Goal: Transaction & Acquisition: Purchase product/service

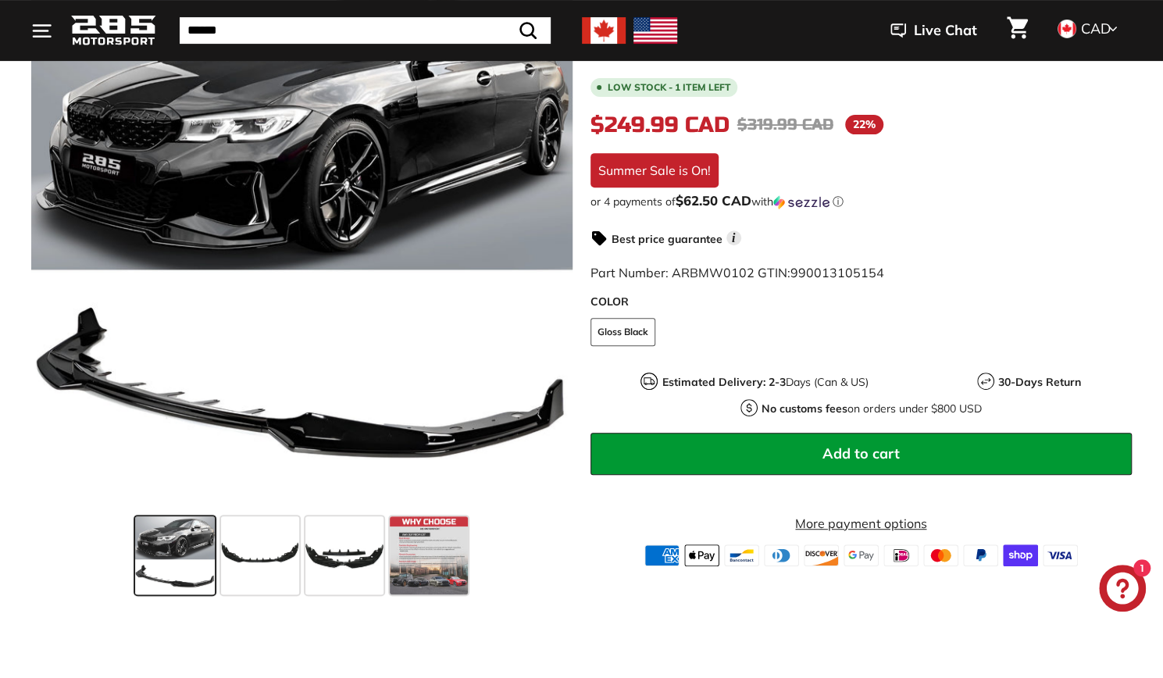
scroll to position [290, 0]
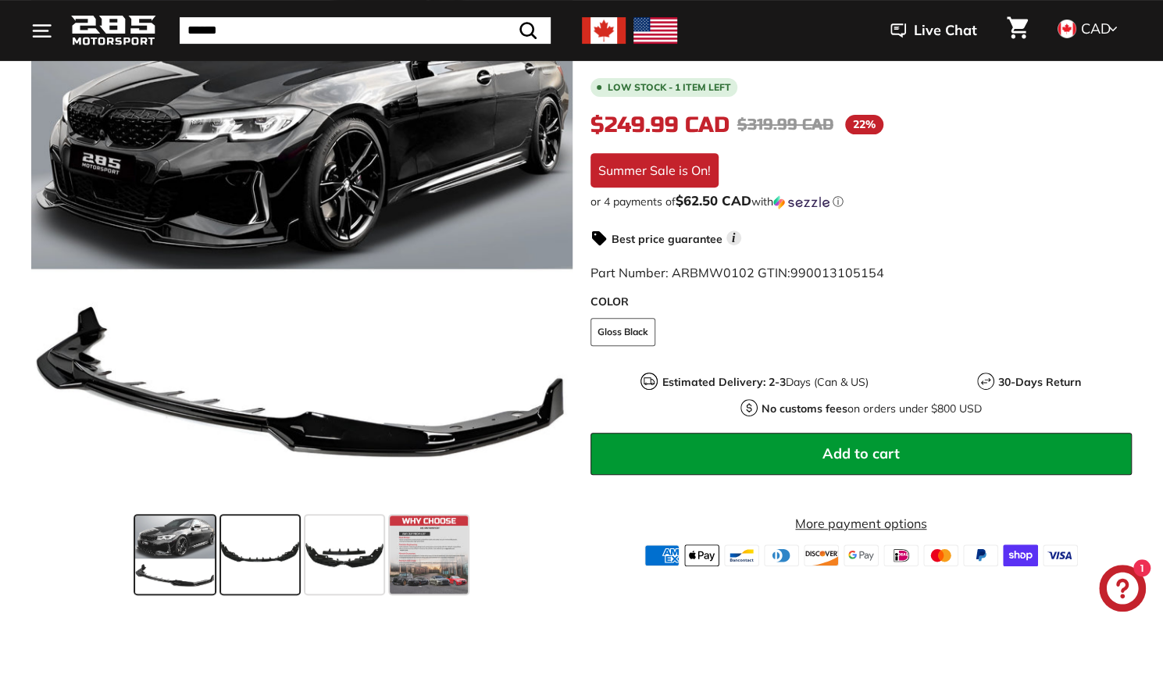
click at [272, 568] on span at bounding box center [260, 554] width 78 height 78
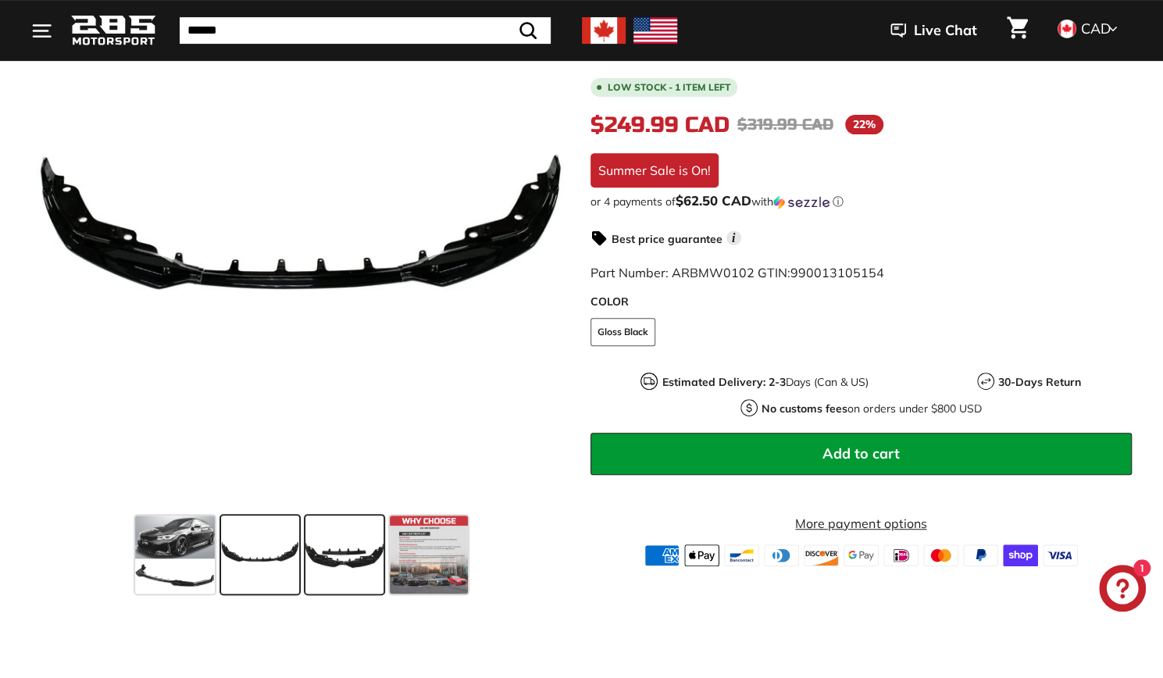
click at [341, 555] on span at bounding box center [344, 554] width 78 height 78
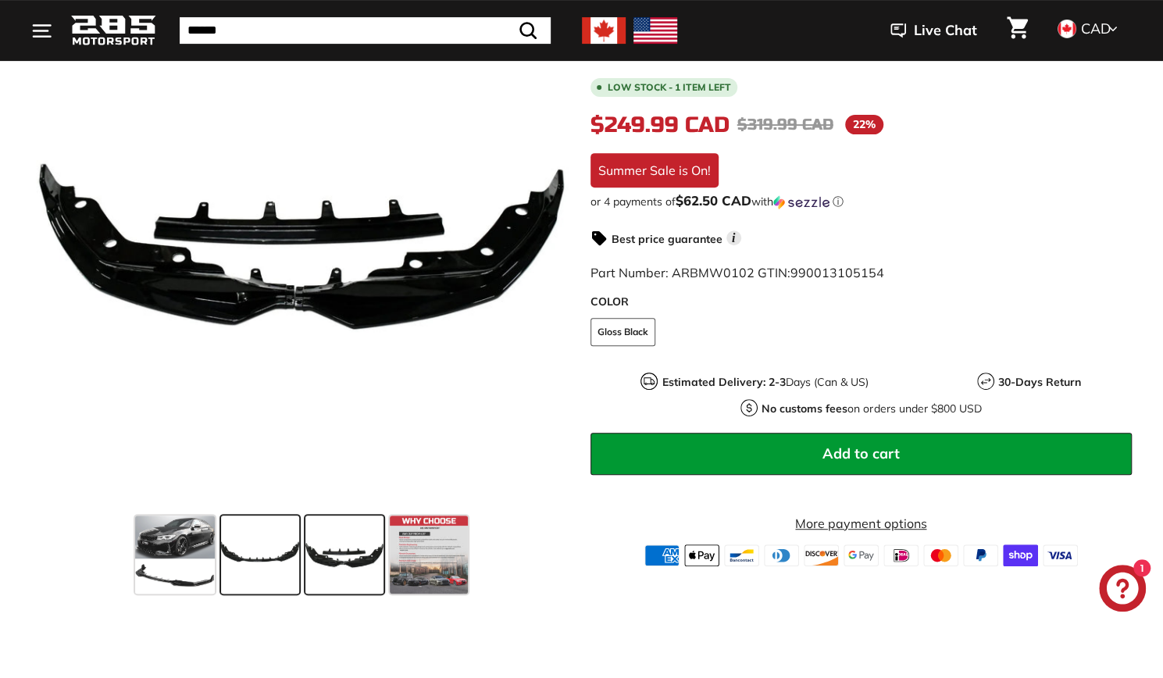
click at [260, 561] on span at bounding box center [260, 554] width 78 height 78
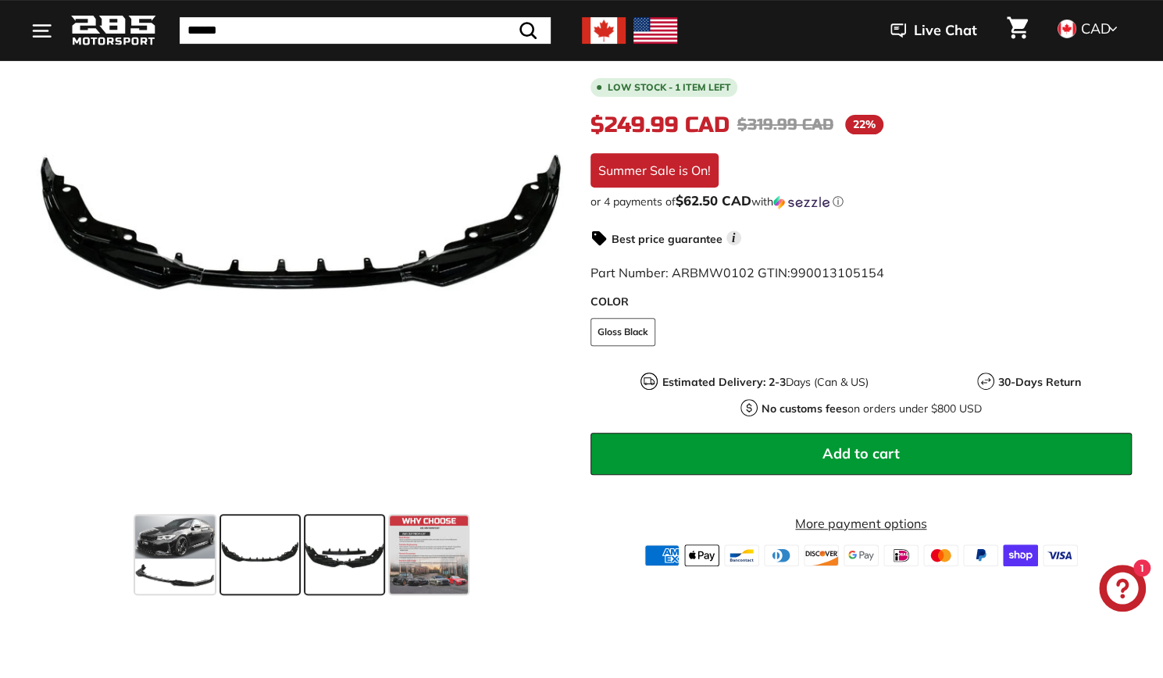
click at [348, 547] on span at bounding box center [344, 554] width 78 height 78
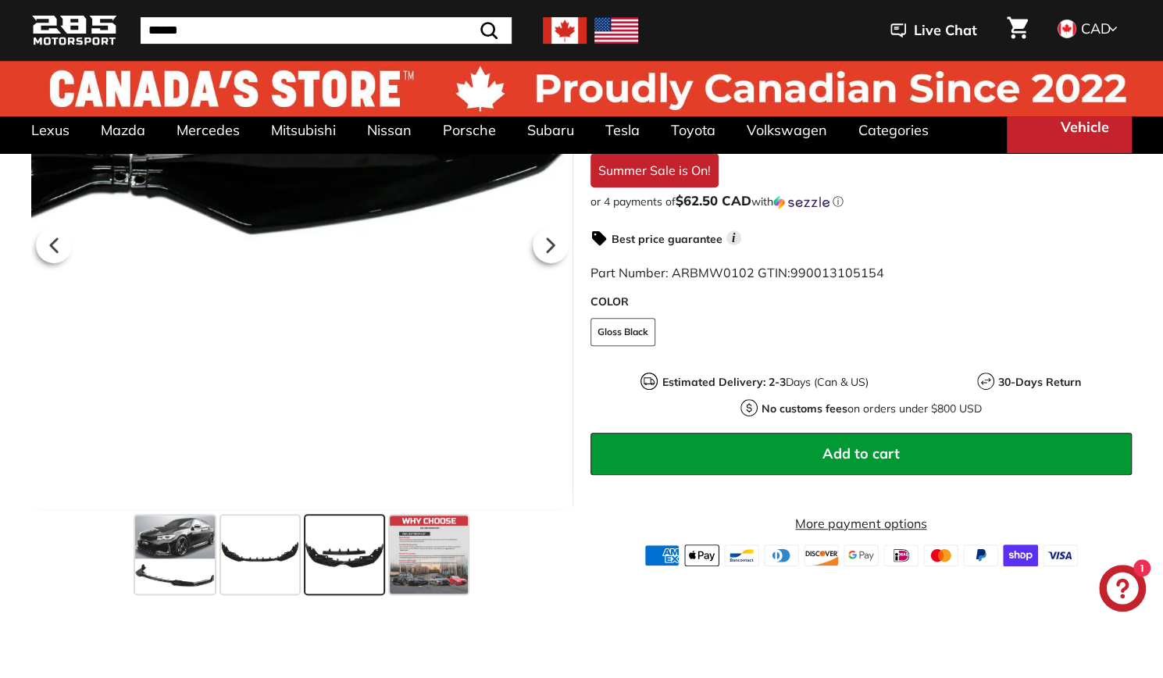
scroll to position [0, 0]
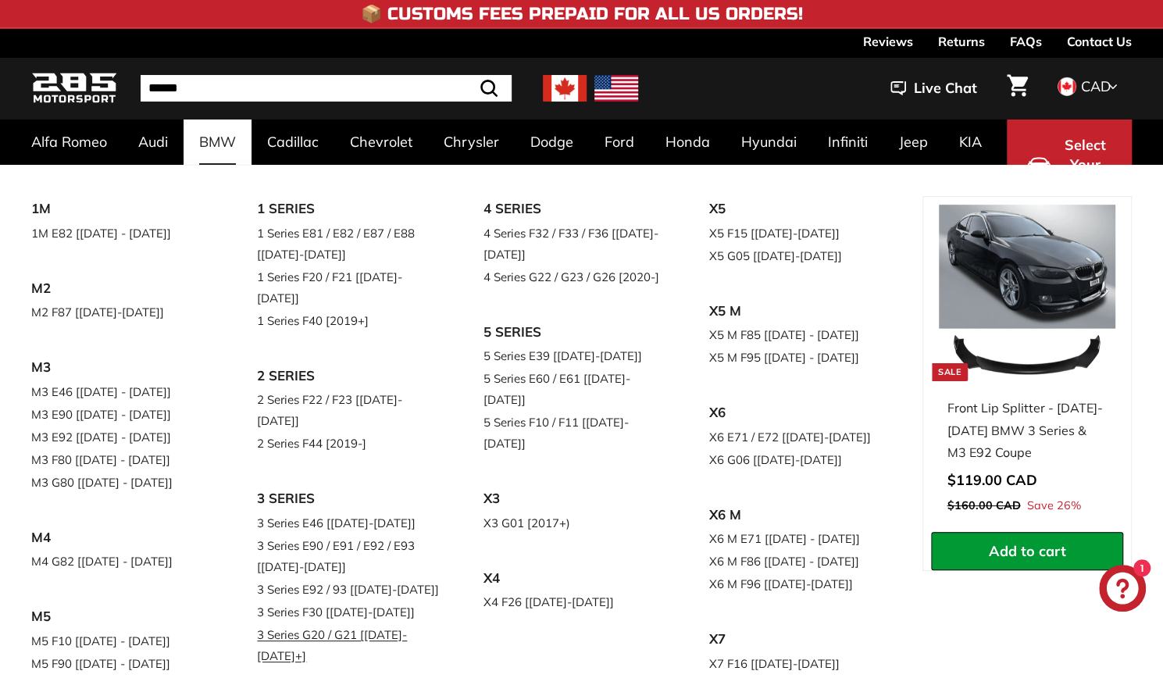
click at [312, 623] on link "3 Series G20 / G21 [[DATE]-[DATE]+]" at bounding box center [348, 645] width 182 height 44
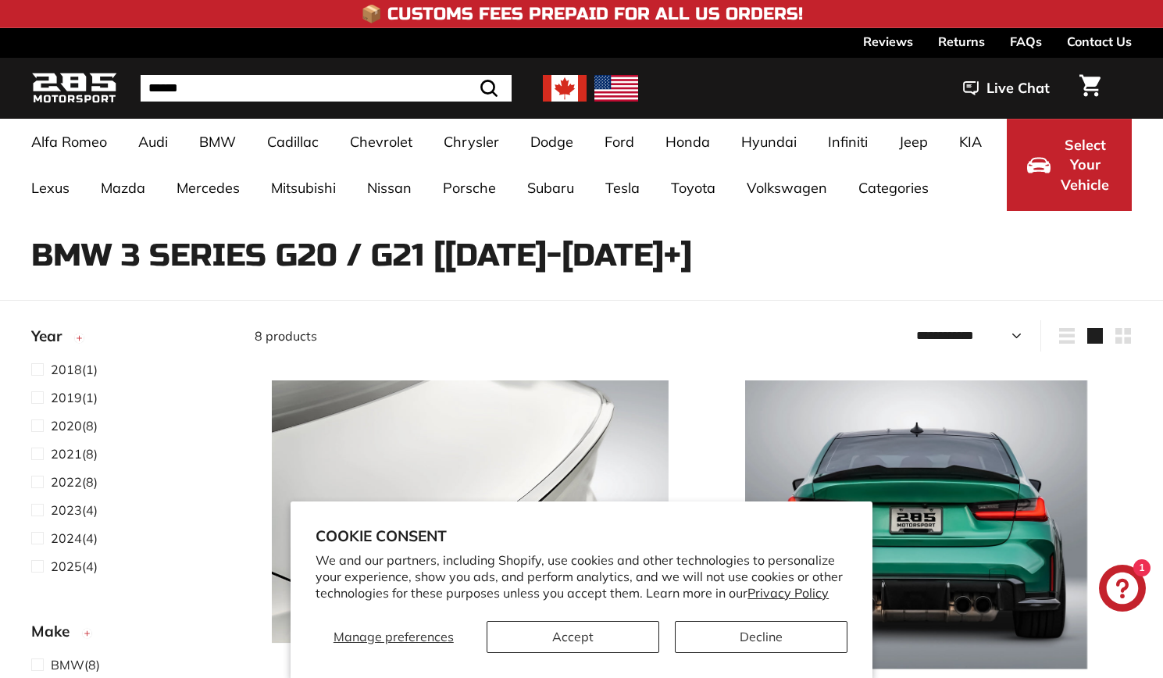
select select "**********"
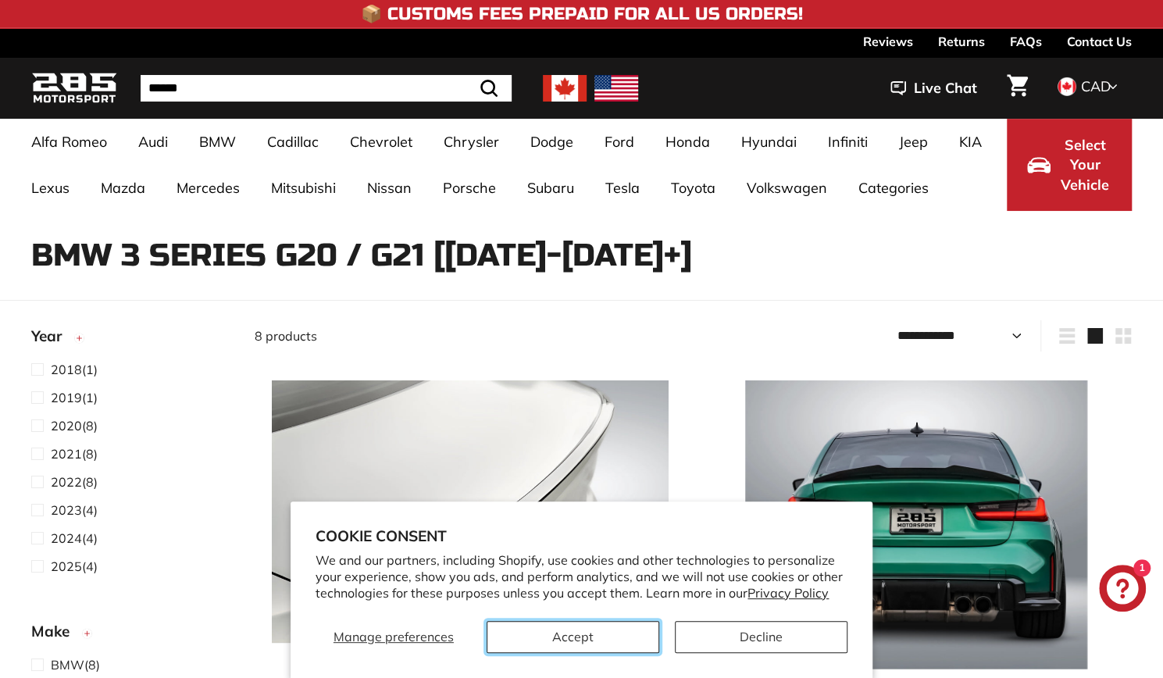
click at [650, 643] on button "Accept" at bounding box center [572, 637] width 173 height 32
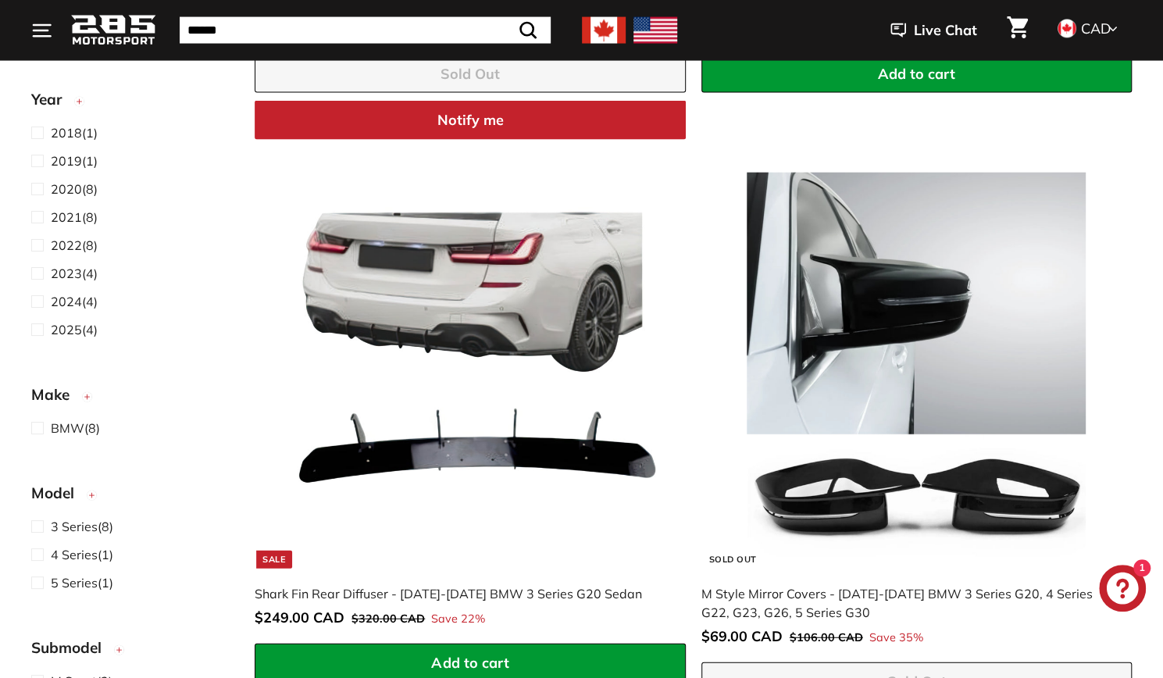
scroll to position [1861, 0]
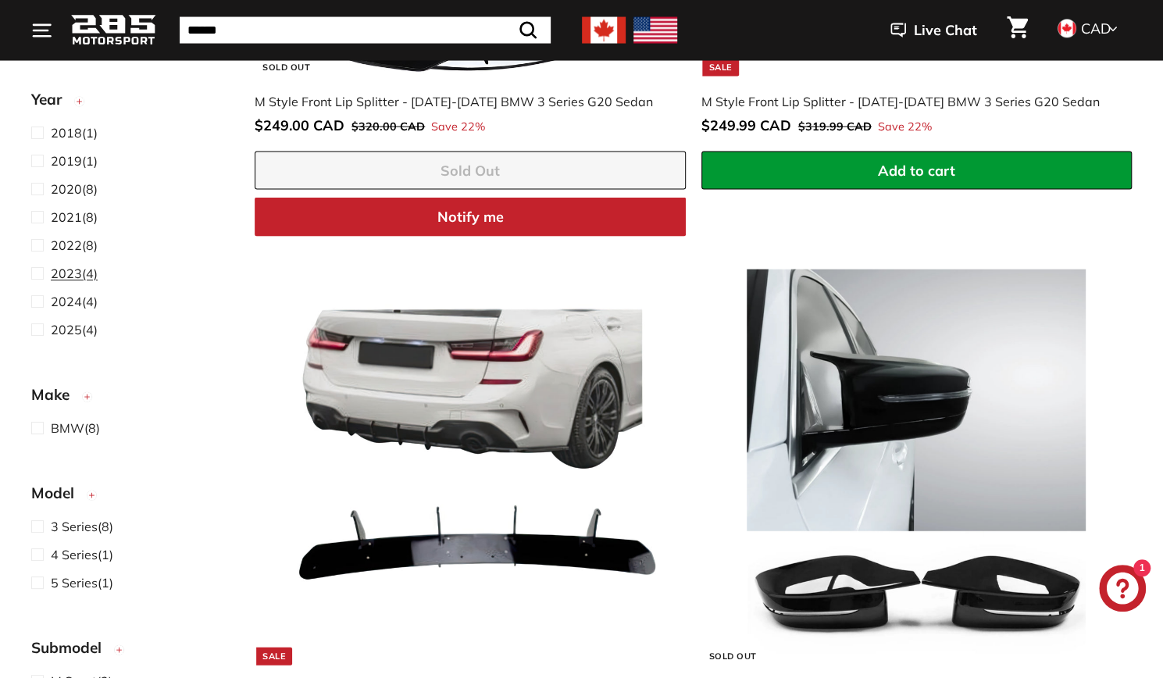
click at [73, 272] on span "2023" at bounding box center [66, 273] width 31 height 16
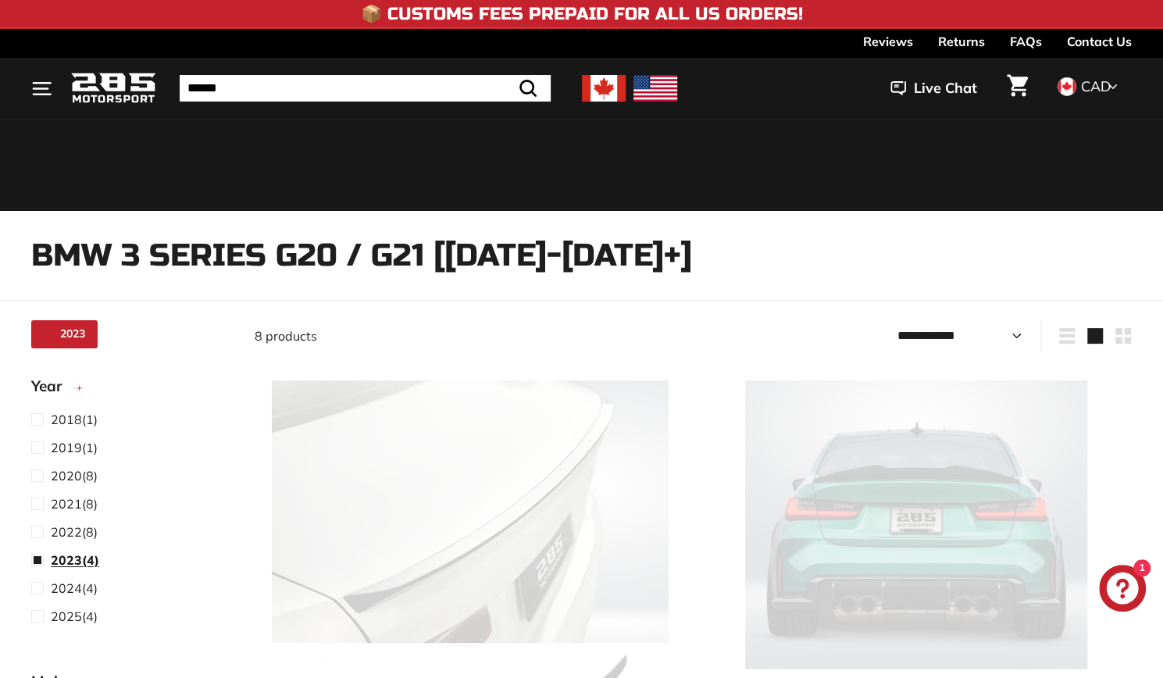
select select "**********"
